Goal: Transaction & Acquisition: Download file/media

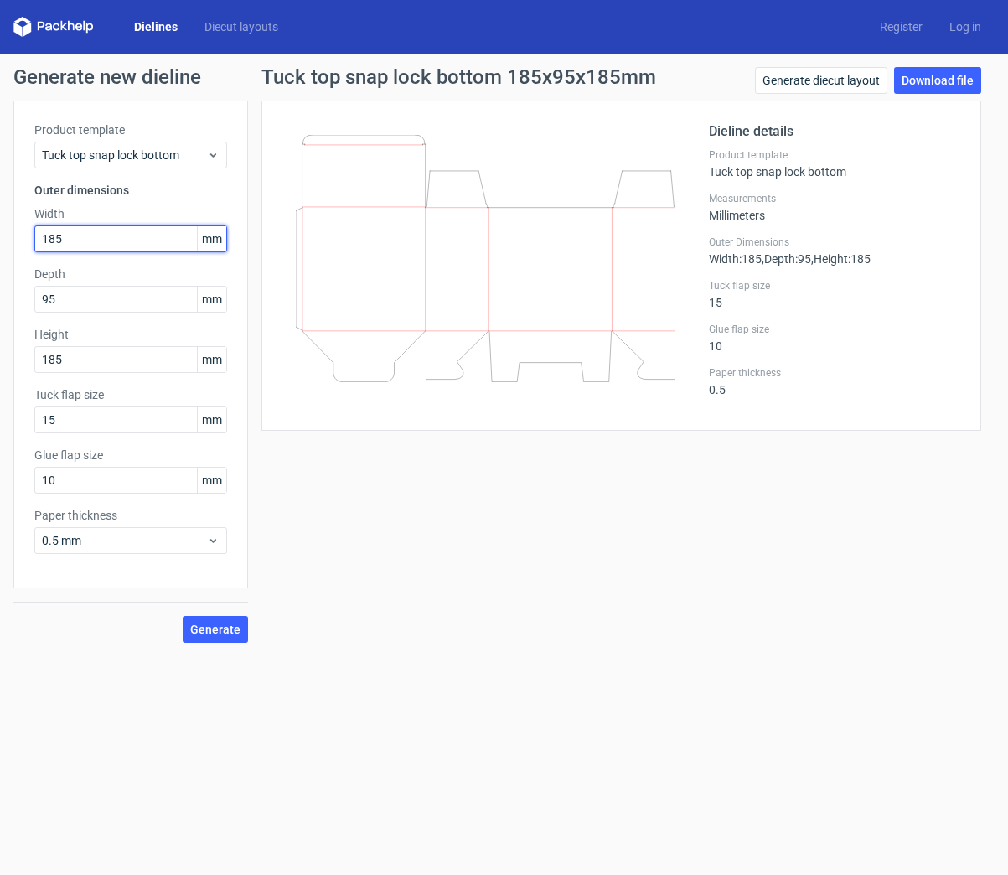
click at [108, 241] on input "185" at bounding box center [130, 239] width 193 height 27
drag, startPoint x: 96, startPoint y: 237, endPoint x: 10, endPoint y: 243, distance: 86.5
click at [10, 243] on div "Generate new dieline Product template Tuck top snap lock bottom Outer dimension…" at bounding box center [504, 355] width 1008 height 603
type input "235"
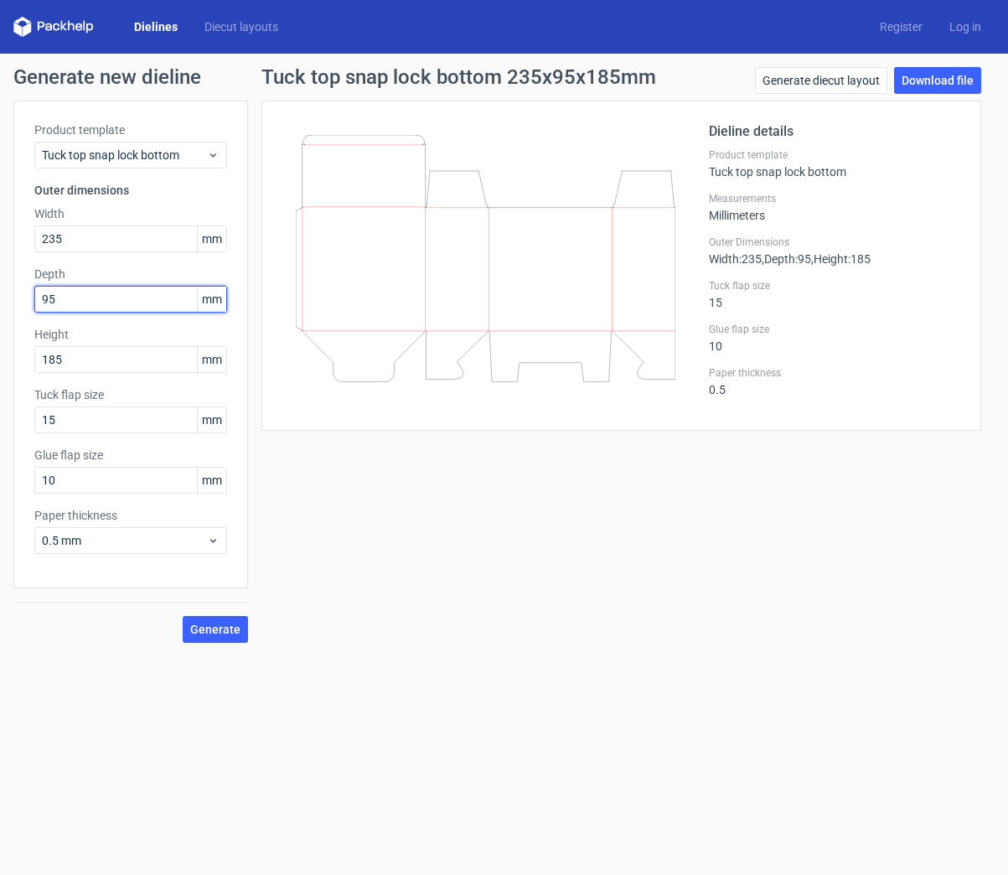
drag, startPoint x: 24, startPoint y: 308, endPoint x: 4, endPoint y: 309, distance: 20.1
click at [4, 309] on div "Generate new dieline Product template Tuck top snap lock bottom Outer dimension…" at bounding box center [504, 355] width 1008 height 603
drag, startPoint x: 83, startPoint y: 365, endPoint x: 23, endPoint y: 367, distance: 60.4
click at [23, 367] on div "Product template Tuck top snap lock bottom Outer dimensions Width 235 mm Depth …" at bounding box center [130, 345] width 235 height 488
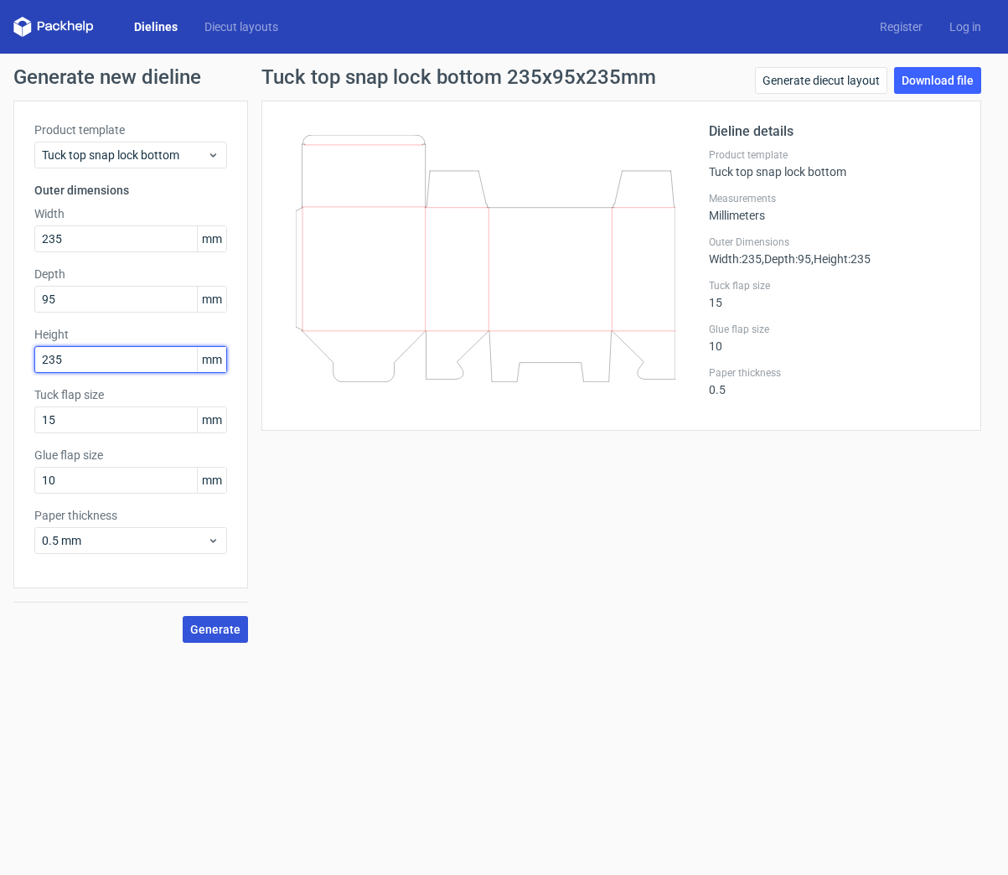
type input "235"
click at [202, 625] on span "Generate" at bounding box center [215, 630] width 50 height 12
click at [945, 80] on link "Download file" at bounding box center [937, 80] width 87 height 27
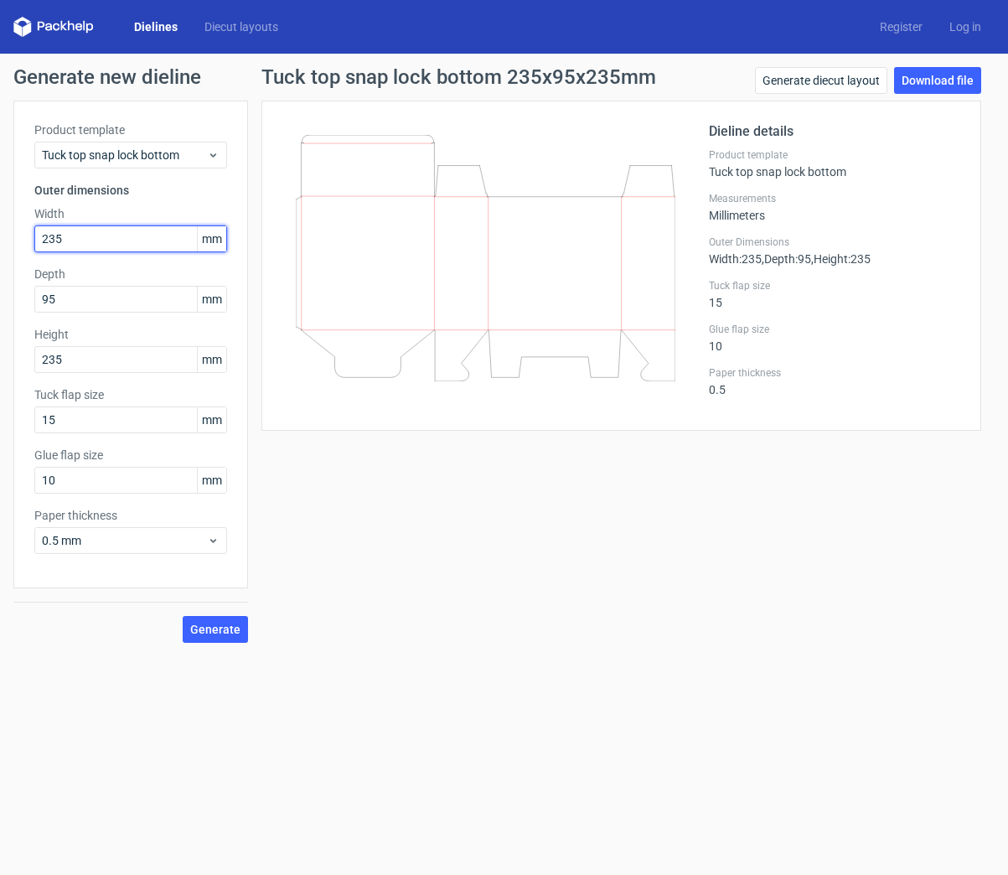
drag, startPoint x: 103, startPoint y: 240, endPoint x: -29, endPoint y: 237, distance: 132.5
click at [0, 237] on html "Dielines Diecut layouts Register Log in Generate new dieline Product template T…" at bounding box center [504, 437] width 1008 height 875
type input "120"
drag, startPoint x: 67, startPoint y: 357, endPoint x: 3, endPoint y: 363, distance: 64.0
click at [3, 363] on div "Generate new dieline Product template Tuck top snap lock bottom Outer dimension…" at bounding box center [504, 355] width 1008 height 603
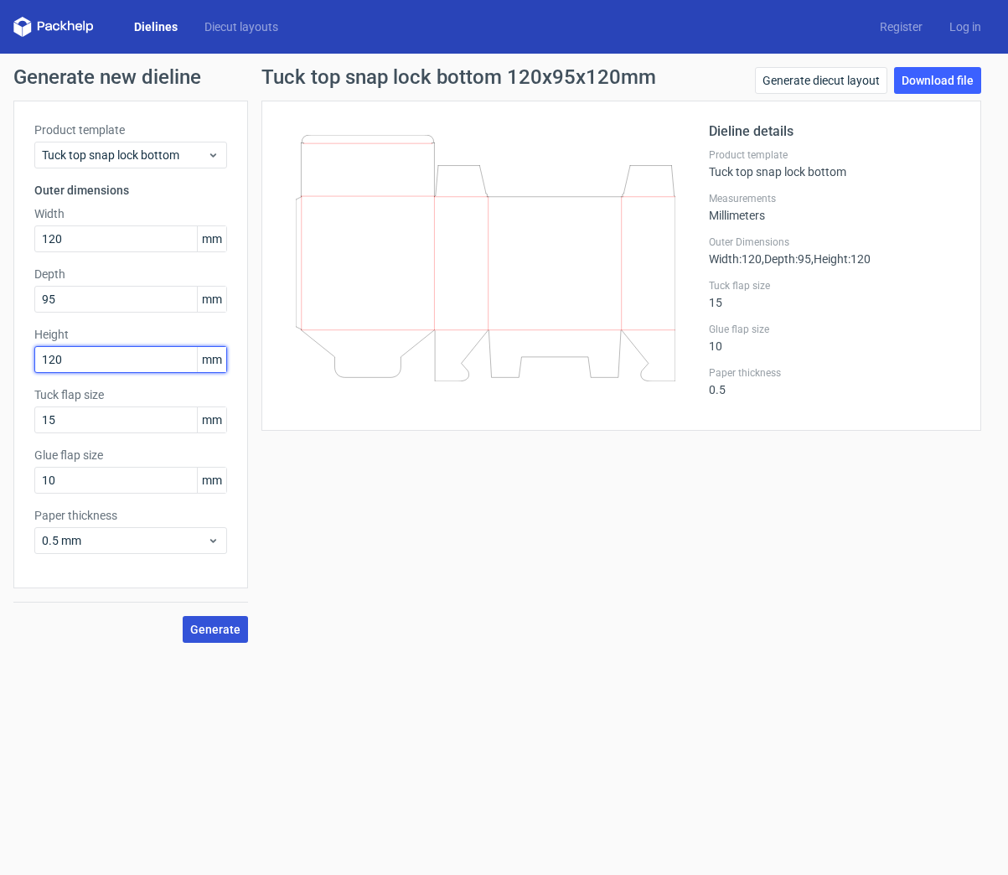
type input "120"
click at [210, 625] on span "Generate" at bounding box center [215, 630] width 50 height 12
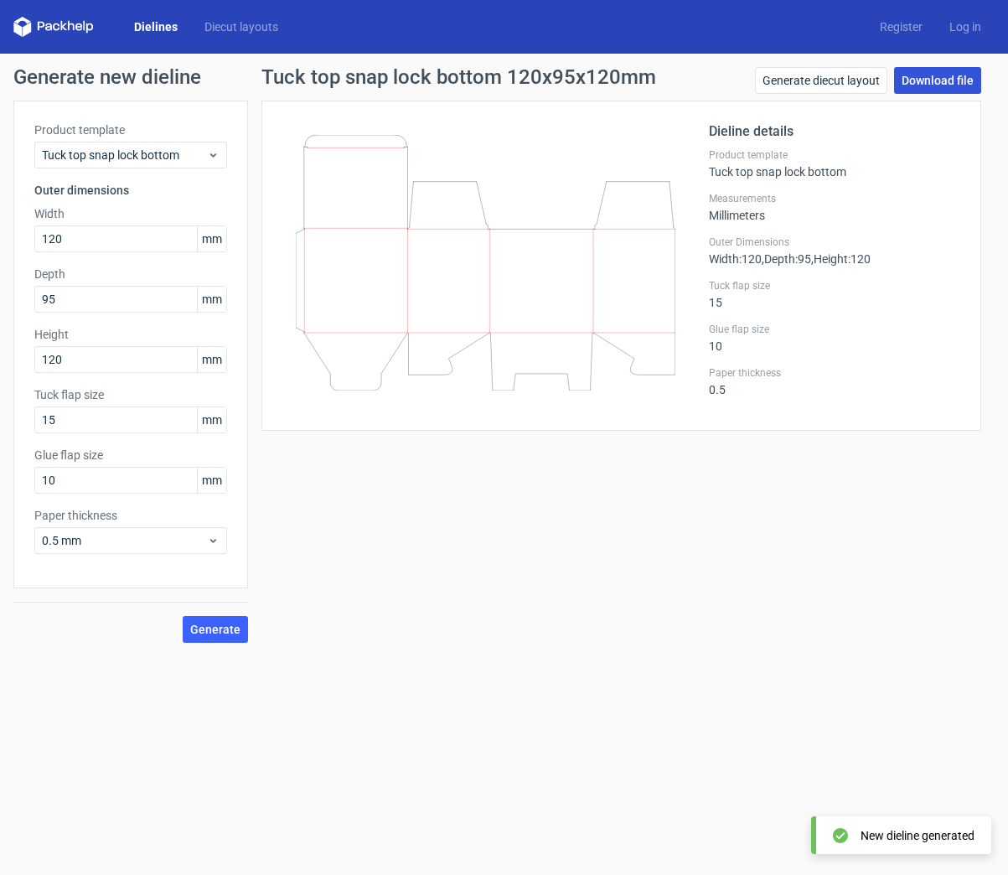
click at [947, 86] on link "Download file" at bounding box center [937, 80] width 87 height 27
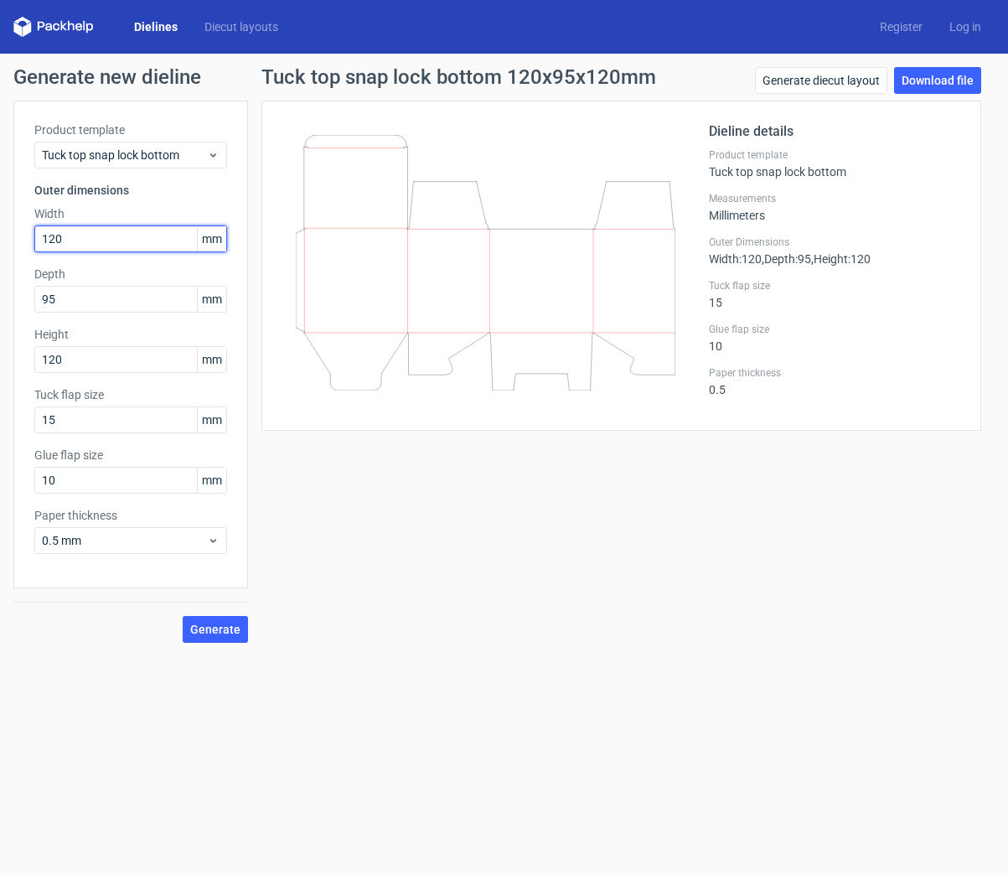
drag, startPoint x: 78, startPoint y: 241, endPoint x: 16, endPoint y: 252, distance: 63.1
click at [16, 252] on div "Product template Tuck top snap lock bottom Outer dimensions Width 120 mm Depth …" at bounding box center [130, 345] width 235 height 488
type input "185"
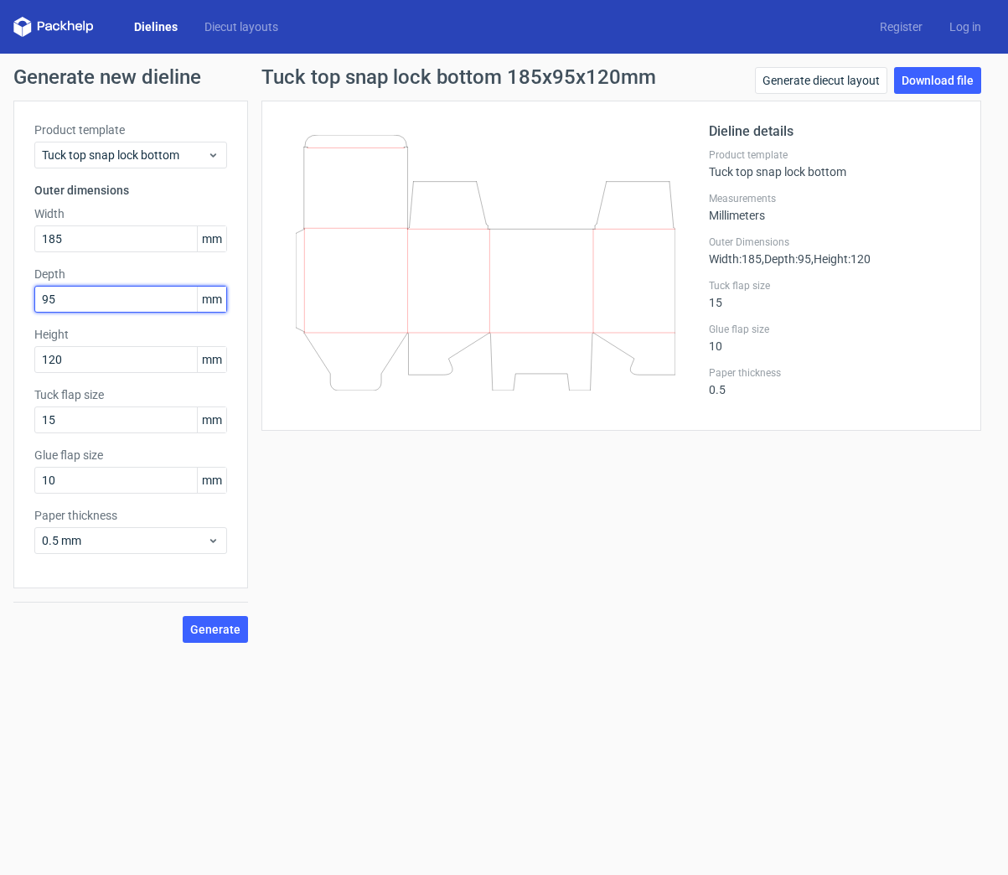
drag, startPoint x: 69, startPoint y: 302, endPoint x: 17, endPoint y: 319, distance: 54.6
click at [18, 319] on div "Product template Tuck top snap lock bottom Outer dimensions Width 185 mm Depth …" at bounding box center [130, 345] width 235 height 488
type input "120"
click at [214, 630] on span "Generate" at bounding box center [215, 630] width 50 height 12
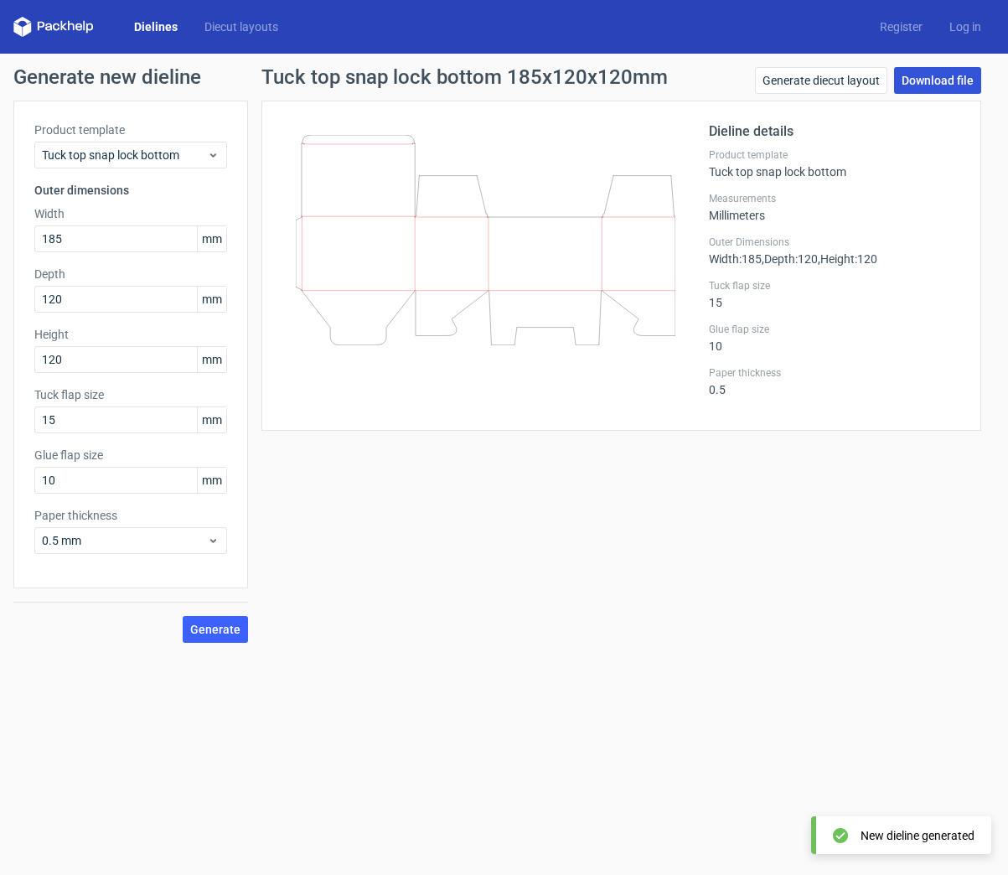
click at [943, 73] on link "Download file" at bounding box center [937, 80] width 87 height 27
